Goal: Connect with others: Connect with others

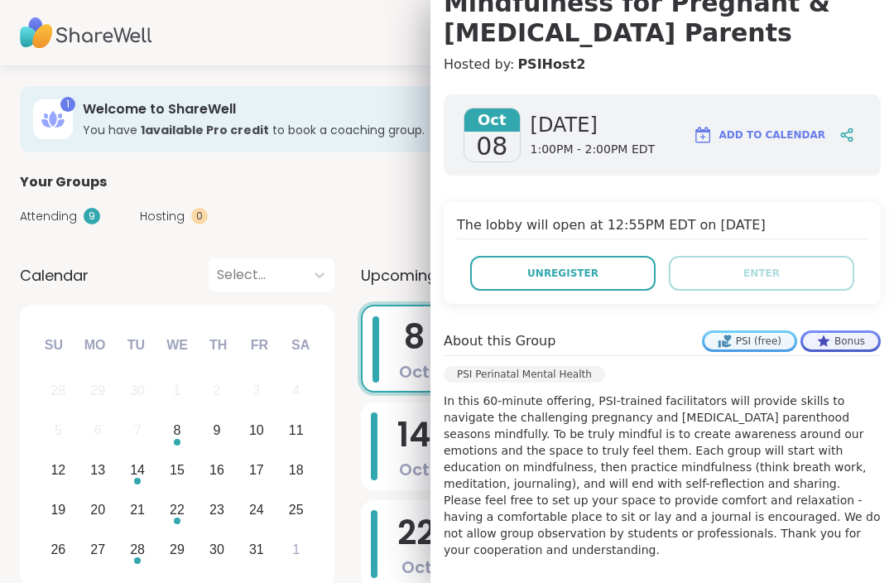
scroll to position [143, 0]
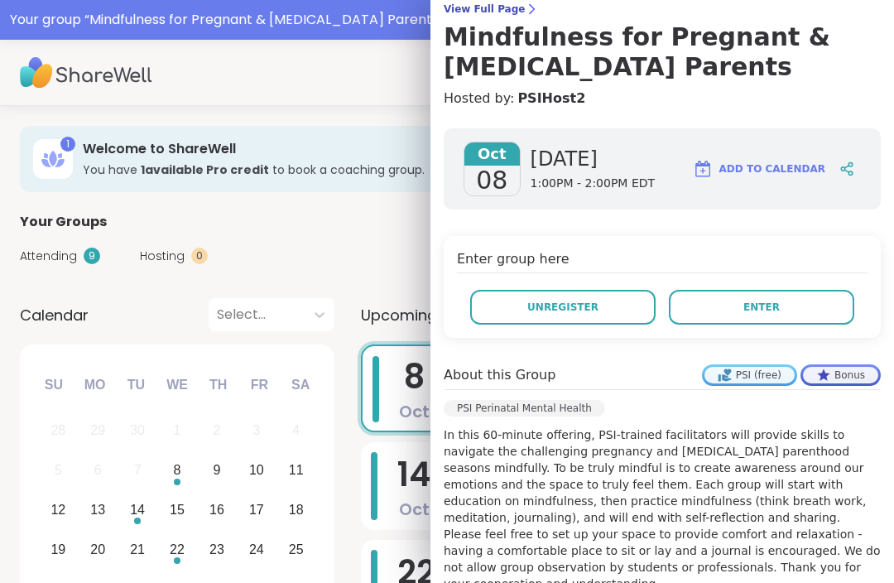
click at [760, 303] on span "Enter" at bounding box center [761, 307] width 36 height 15
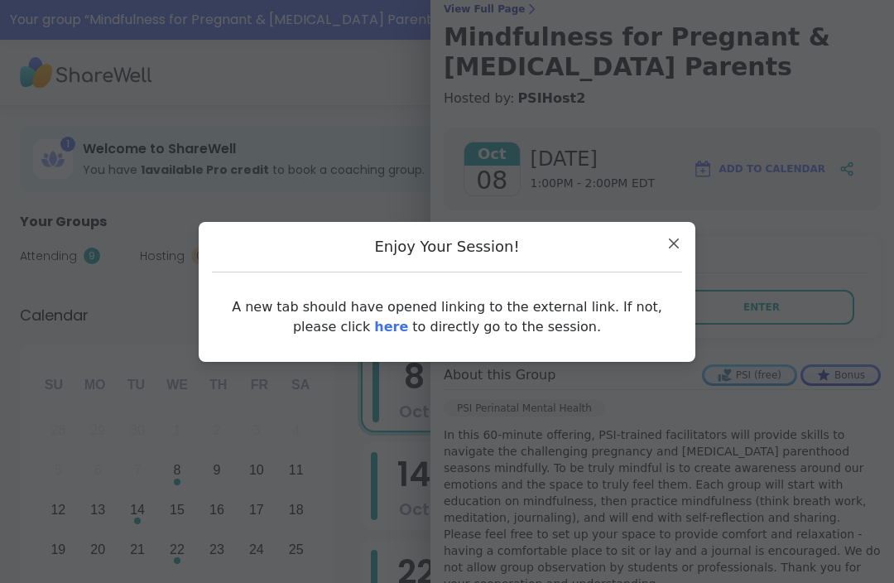
click at [374, 324] on link "here" at bounding box center [391, 327] width 34 height 16
